Goal: Check status: Check status

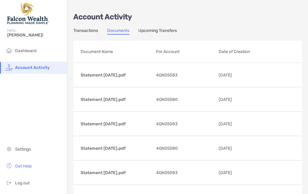
click at [86, 31] on link "Transactions" at bounding box center [85, 31] width 25 height 7
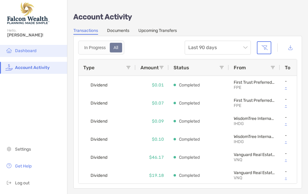
click at [25, 54] on li "Dashboard" at bounding box center [33, 51] width 67 height 12
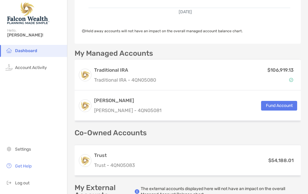
scroll to position [128, 0]
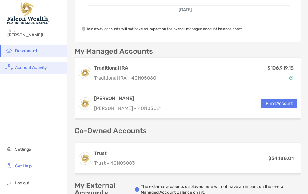
click at [32, 71] on li "Account Activity" at bounding box center [33, 68] width 67 height 12
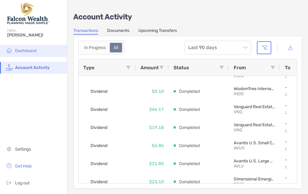
click at [28, 53] on span "Dashboard" at bounding box center [25, 50] width 21 height 5
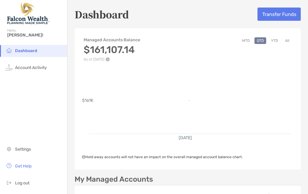
click at [172, 53] on div "Managed Accounts Balance $161,107.14 As of [DATE] MTD QTD YTD All" at bounding box center [188, 46] width 226 height 30
click at [128, 54] on h3 "$161,107.14" at bounding box center [112, 49] width 56 height 11
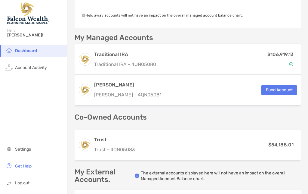
scroll to position [140, 0]
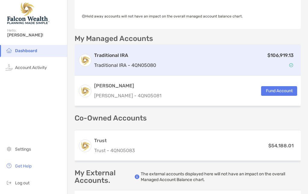
click at [154, 63] on p "Traditional IRA - 4QN05080" at bounding box center [125, 65] width 62 height 8
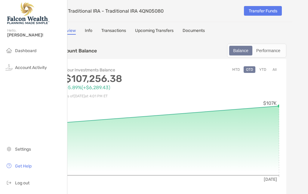
scroll to position [0, 16]
click at [274, 50] on div "Performance" at bounding box center [267, 50] width 31 height 8
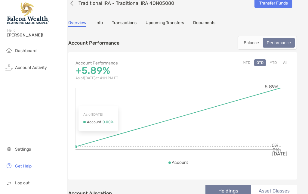
scroll to position [9, 5]
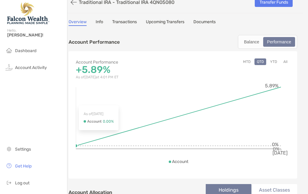
click at [46, 117] on div "Dashboard Account Activity Settings Get Help Log out" at bounding box center [33, 119] width 67 height 149
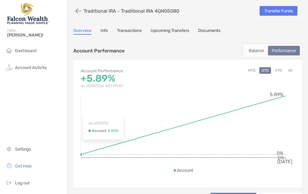
scroll to position [0, 0]
click at [253, 53] on div "Balance" at bounding box center [256, 50] width 22 height 8
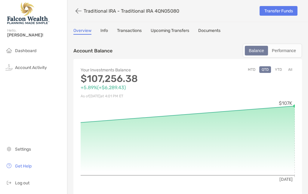
click at [81, 8] on icon "button" at bounding box center [78, 11] width 6 height 7
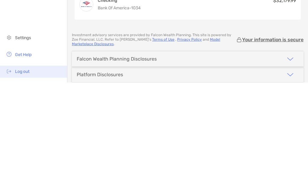
scroll to position [24, 0]
click at [18, 180] on span "Log out" at bounding box center [22, 182] width 14 height 5
